Goal: Contribute content

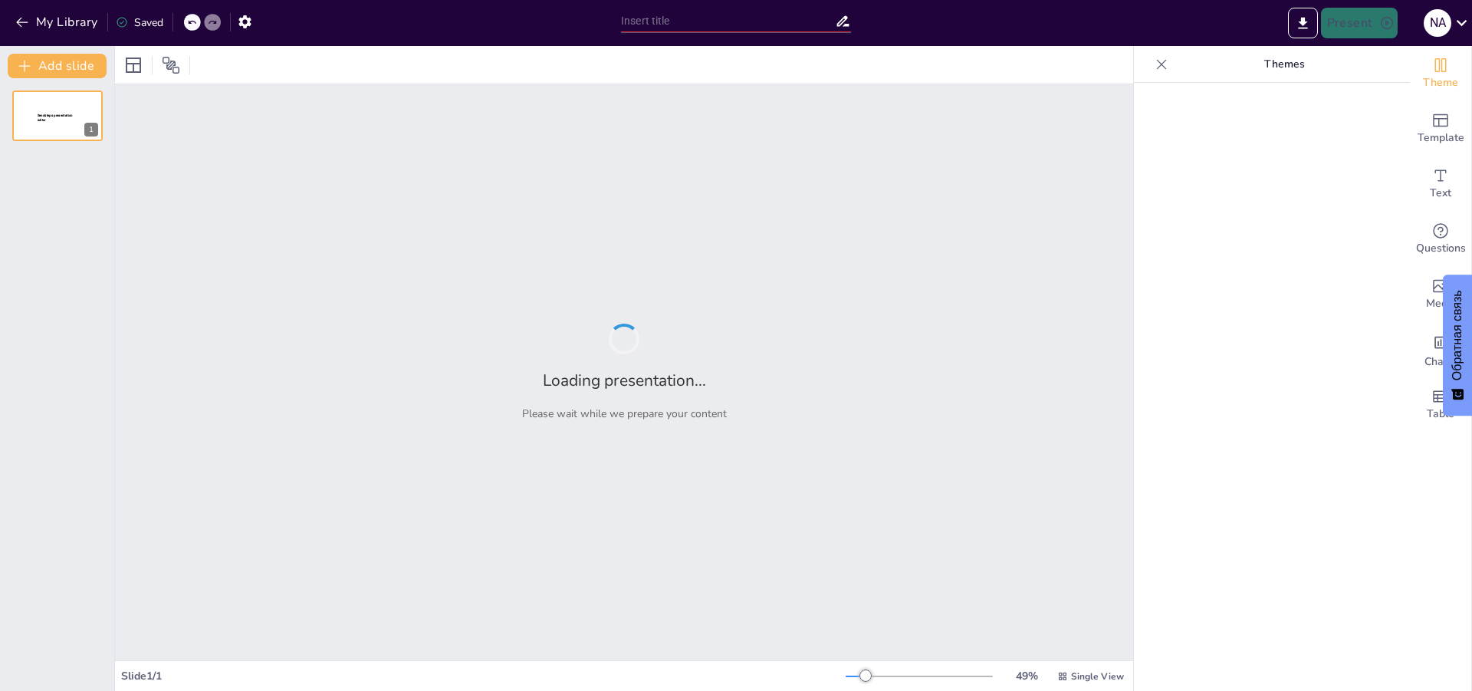
type input "Анализ обращений жителей ЦФО: тенденции и изменения во втором квартале 2025 года"
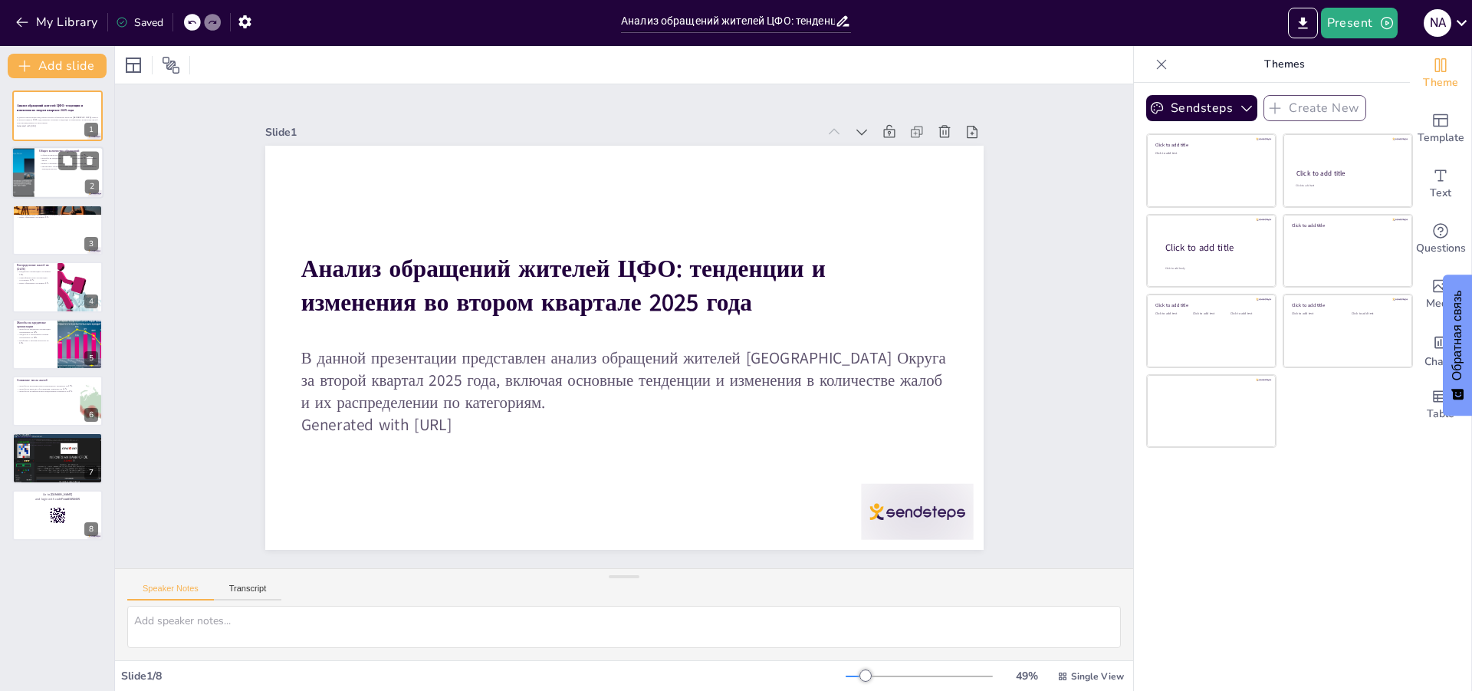
click at [50, 156] on p "Жалобы на кредитные организации составили 70% от общего числа" at bounding box center [69, 158] width 60 height 5
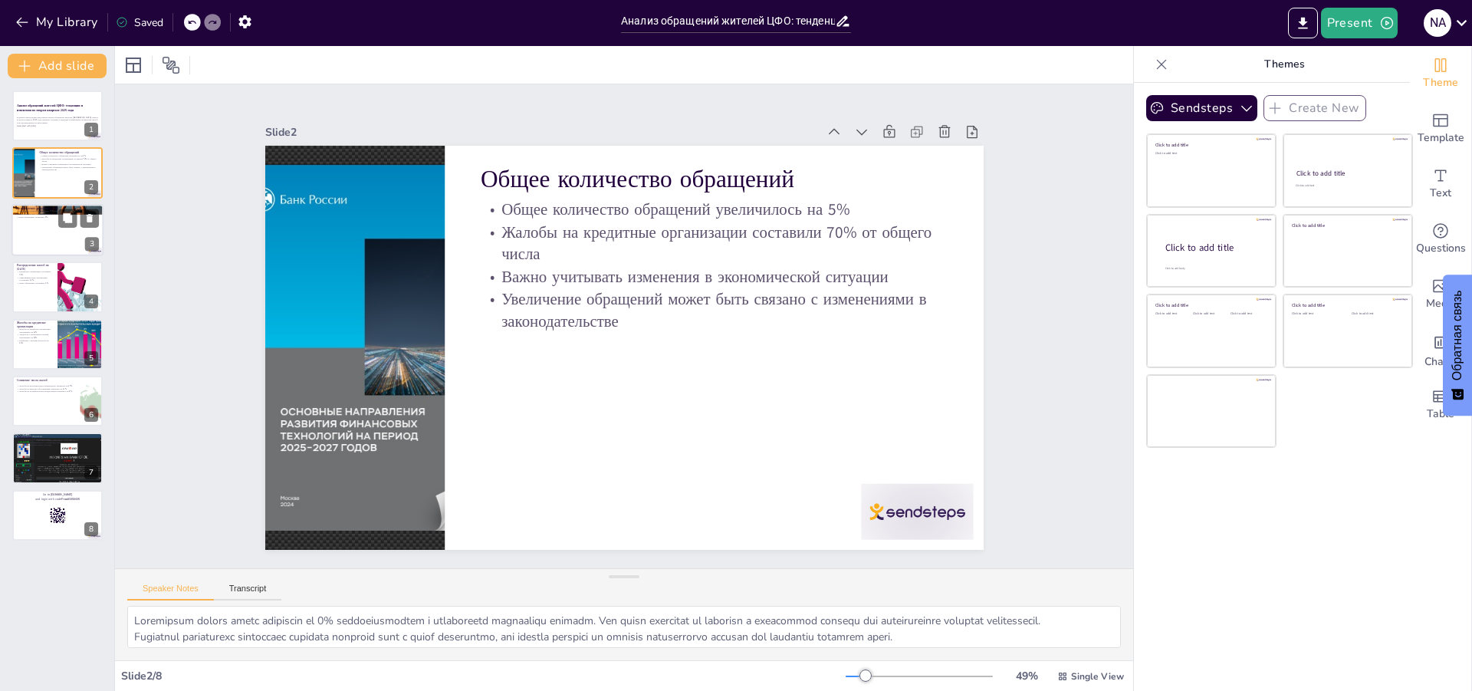
click at [69, 235] on div at bounding box center [57, 230] width 92 height 52
type textarea "Доля жалоб на кредитные организации остается высокой, что указывает на необходи…"
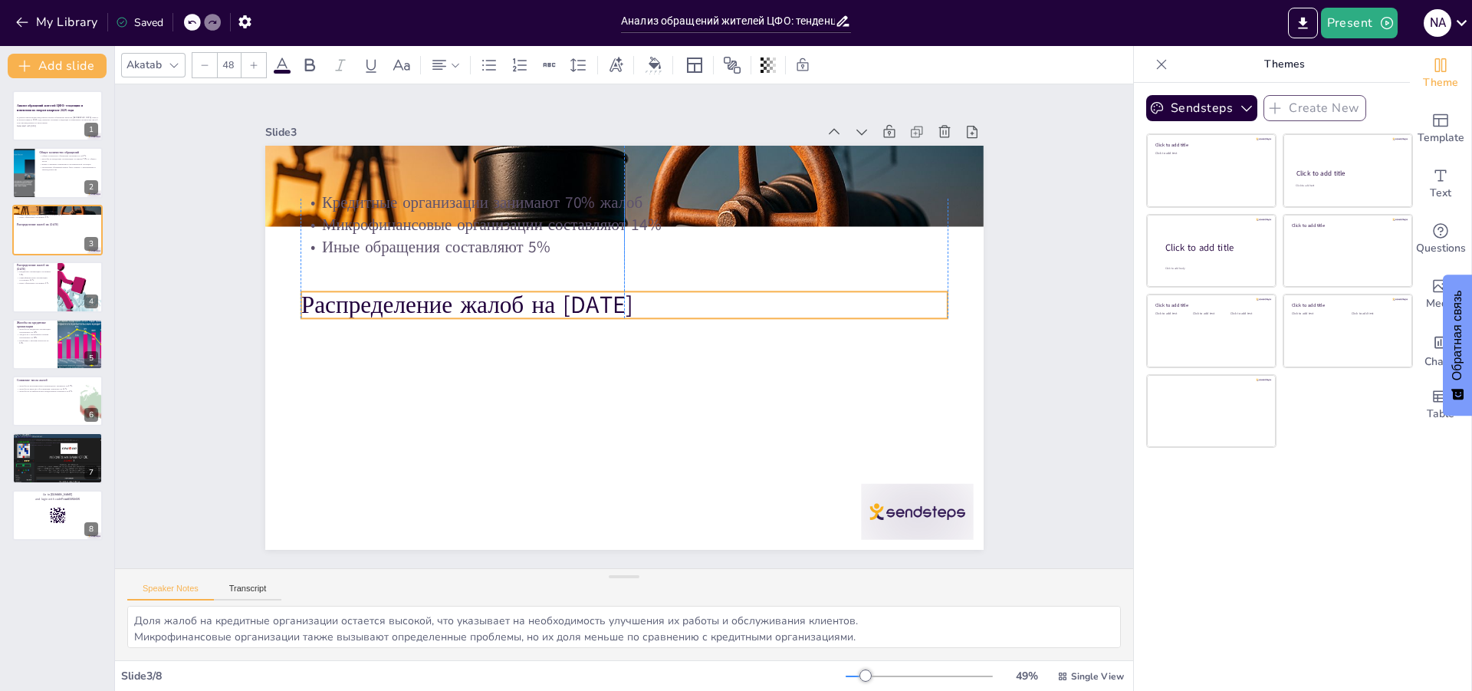
drag, startPoint x: 491, startPoint y: 169, endPoint x: 491, endPoint y: 294, distance: 125.7
click at [491, 294] on p "Распределение жалоб на [DATE]" at bounding box center [626, 304] width 646 height 100
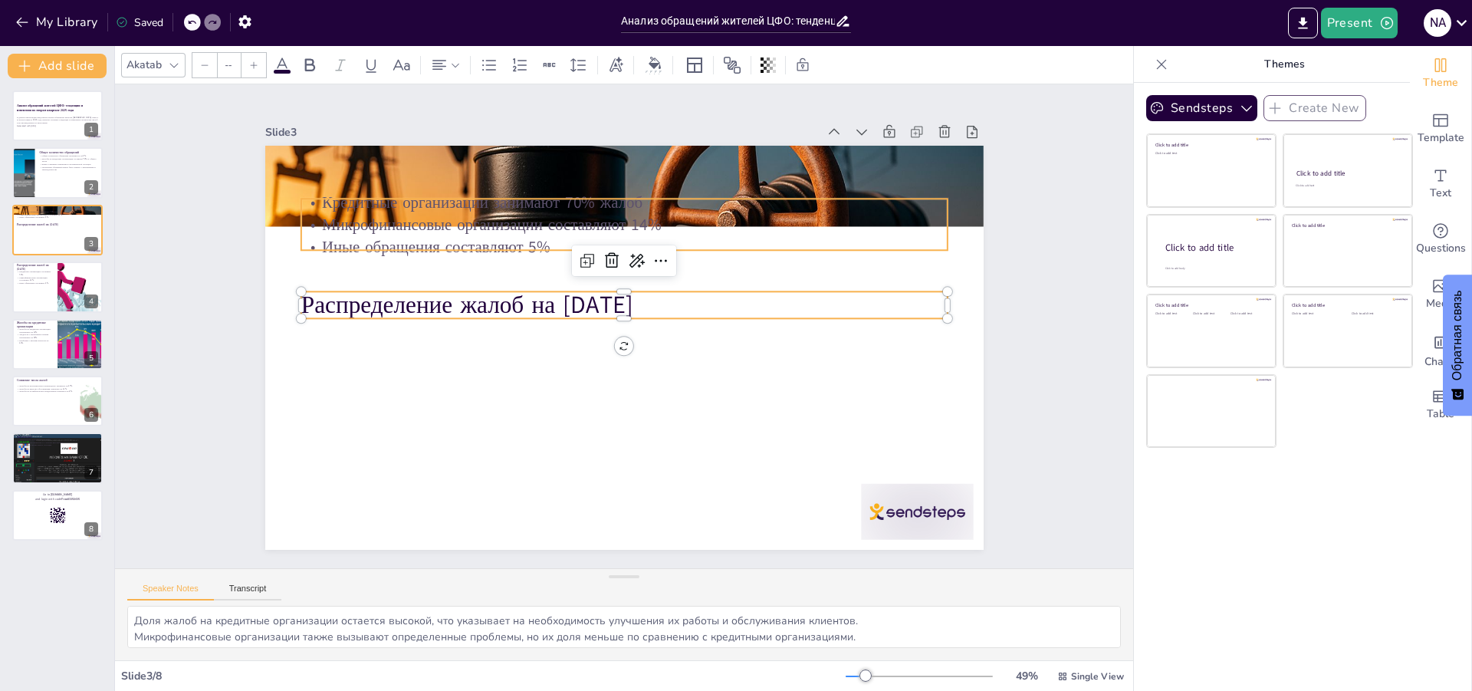
type input "32"
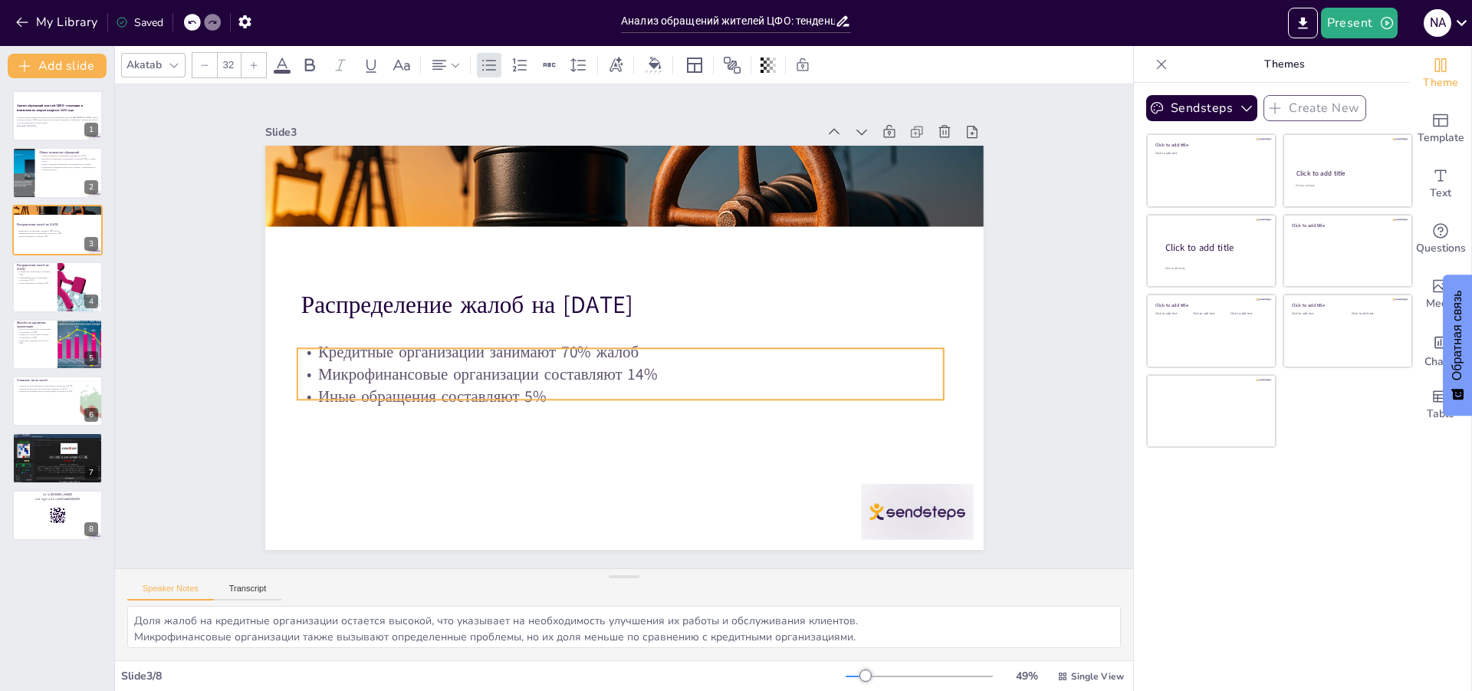
drag, startPoint x: 493, startPoint y: 241, endPoint x: 489, endPoint y: 390, distance: 149.5
click at [489, 390] on p "Иные обращения составляют 5%" at bounding box center [612, 395] width 645 height 90
click at [992, 391] on div "Slide 1 Анализ обращений жителей [GEOGRAPHIC_DATA]: тенденции и изменения во вт…" at bounding box center [624, 326] width 846 height 529
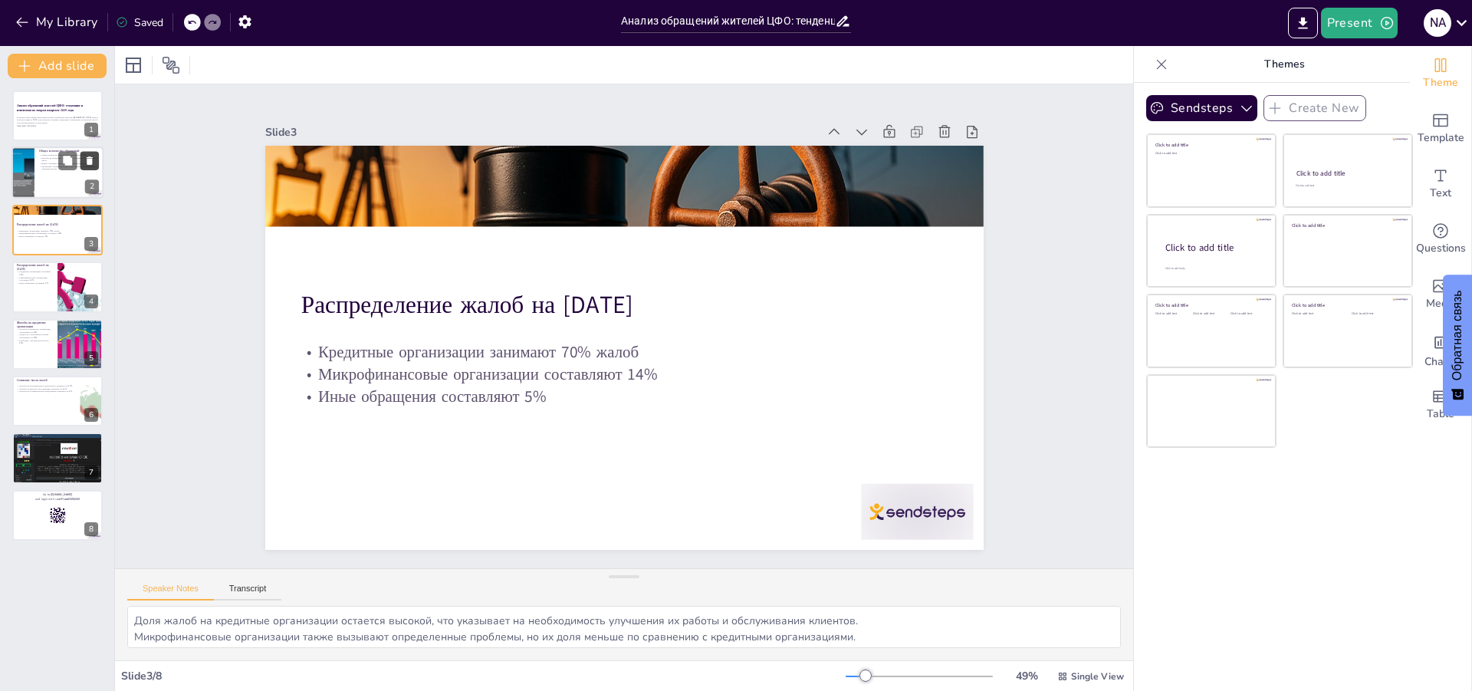
click at [85, 169] on button at bounding box center [89, 161] width 18 height 18
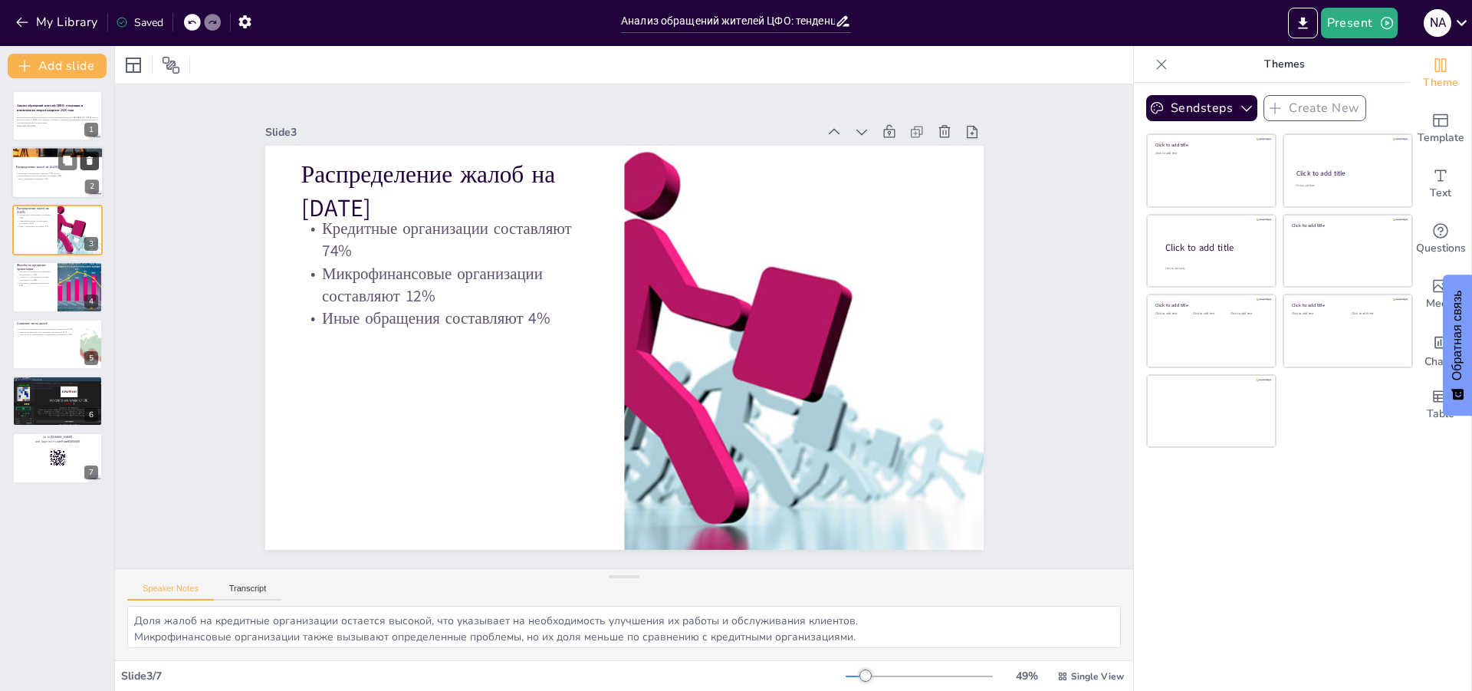
type textarea "Увеличение доли жалоб на кредитные организации до 74% подчеркивает необходимост…"
click at [64, 132] on div at bounding box center [57, 116] width 92 height 52
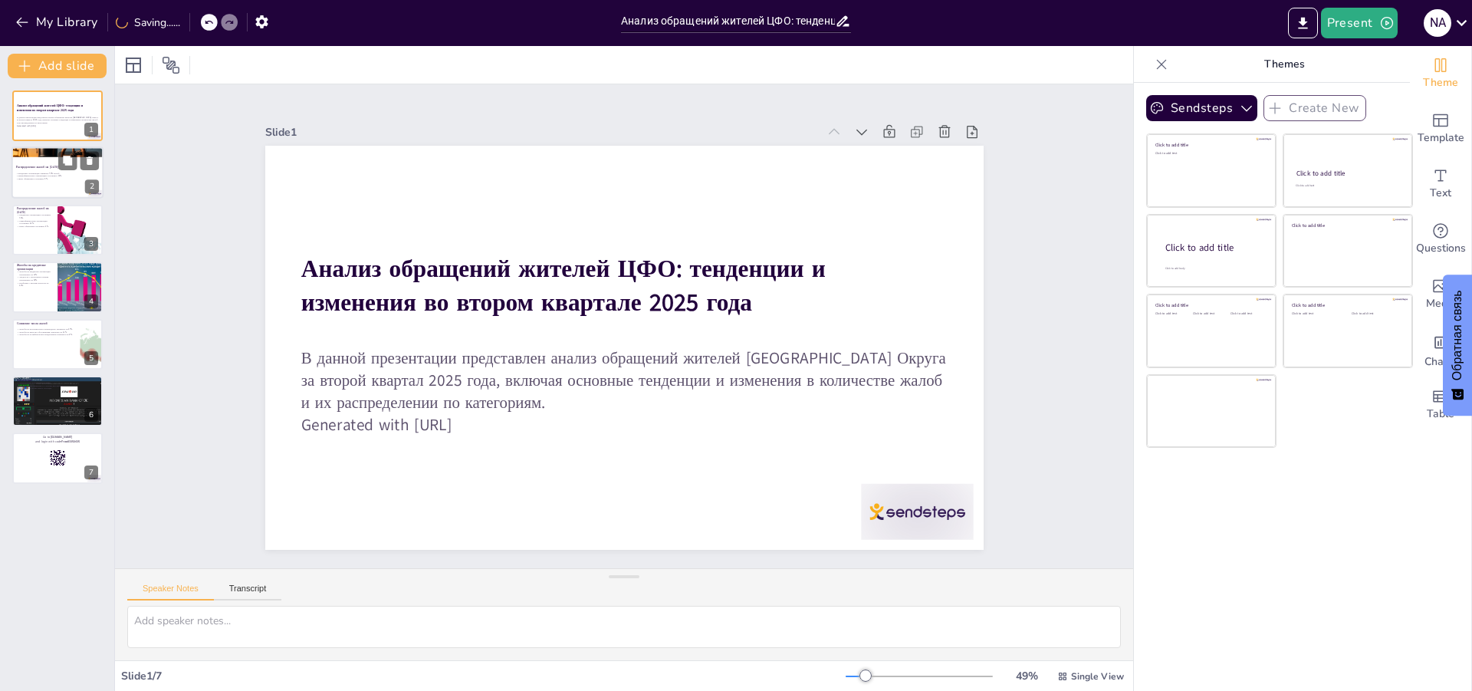
click at [64, 187] on div at bounding box center [57, 173] width 92 height 52
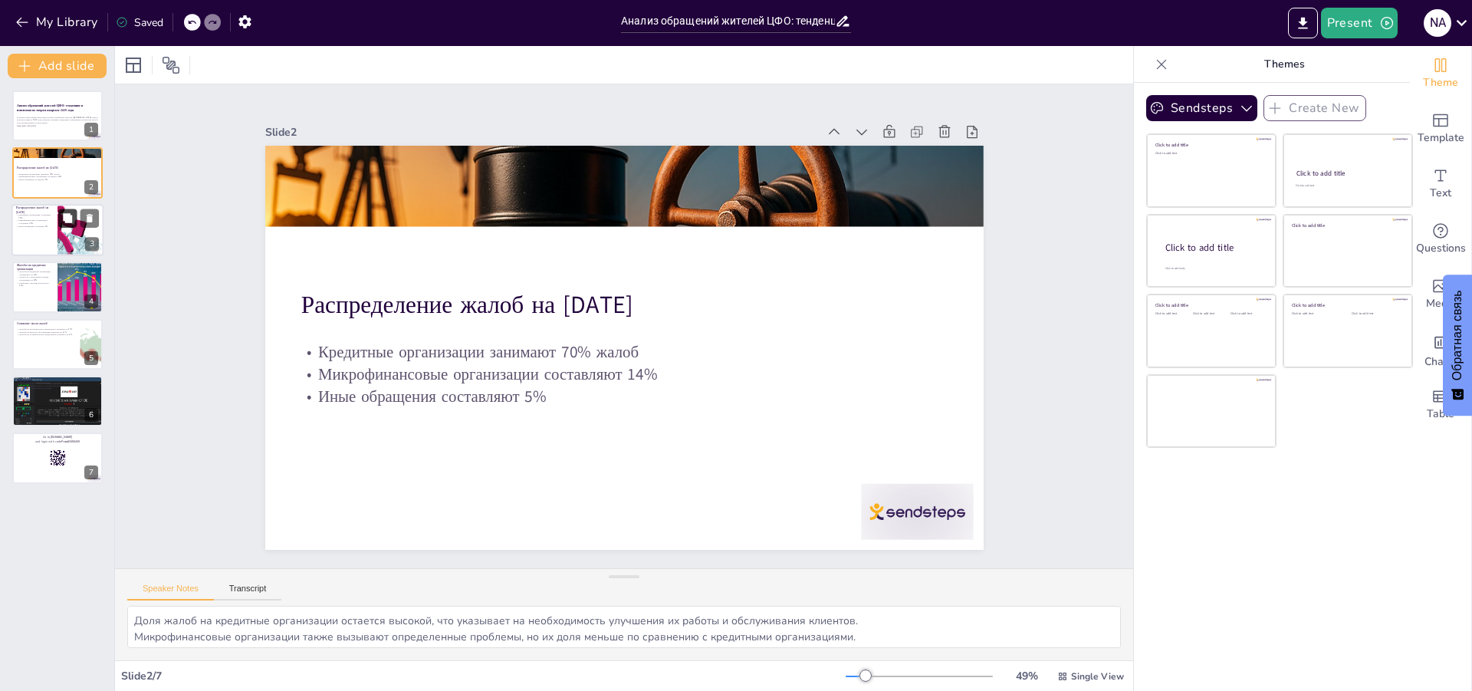
click at [64, 224] on button at bounding box center [67, 217] width 18 height 18
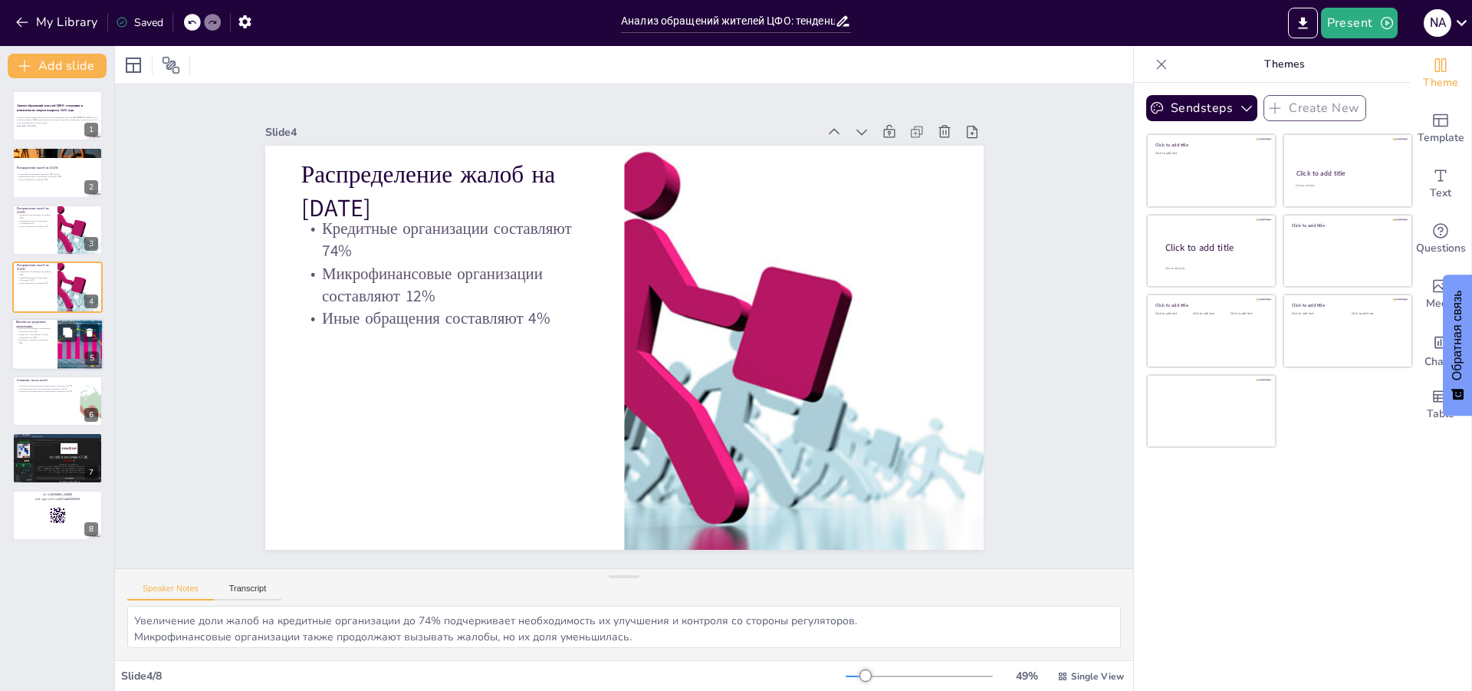
click at [54, 343] on div at bounding box center [57, 344] width 92 height 52
type textarea "Увеличение жалоб на кредитные организации на 11% говорит о нарастающих проблема…"
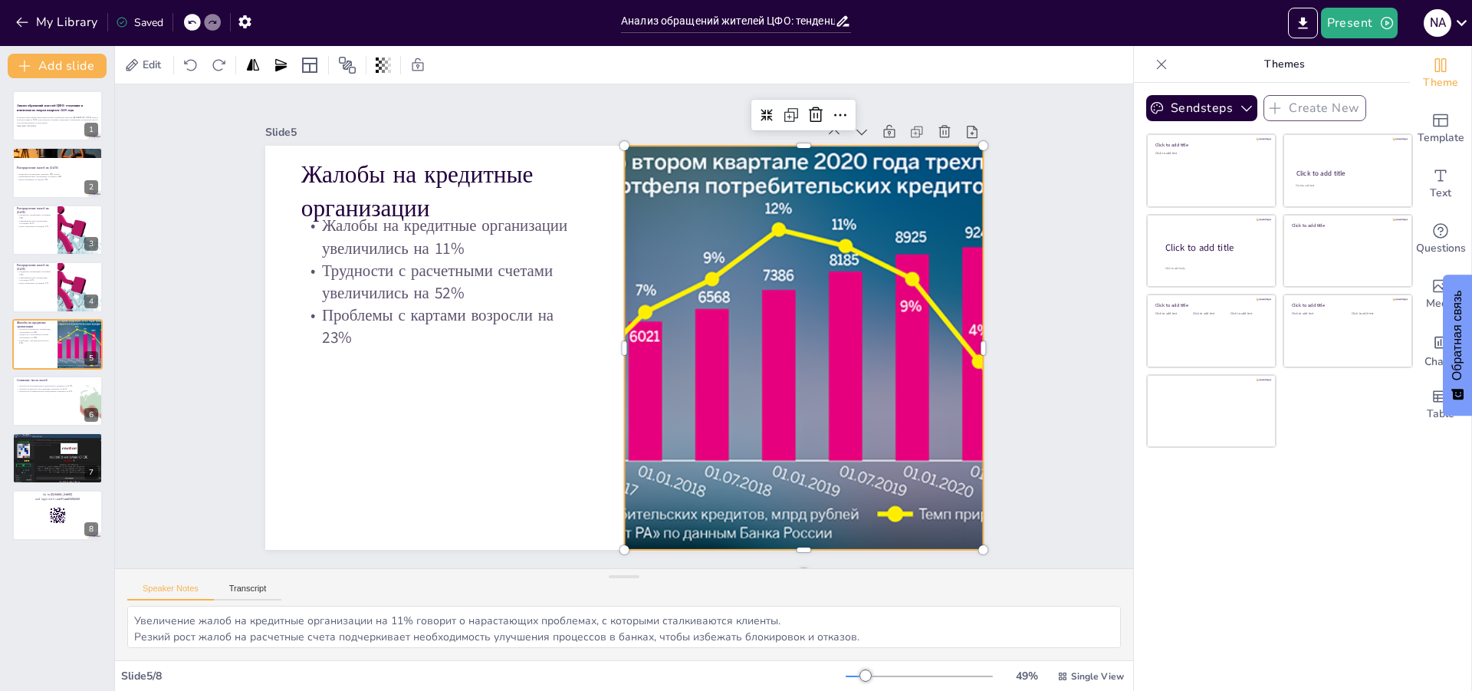
click at [781, 355] on div at bounding box center [800, 366] width 685 height 469
